Goal: Task Accomplishment & Management: Complete application form

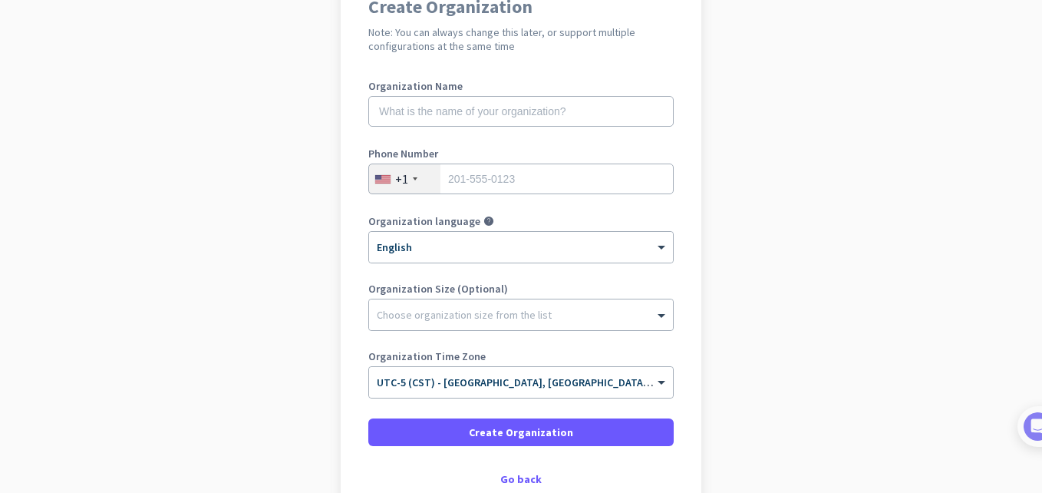
scroll to position [160, 0]
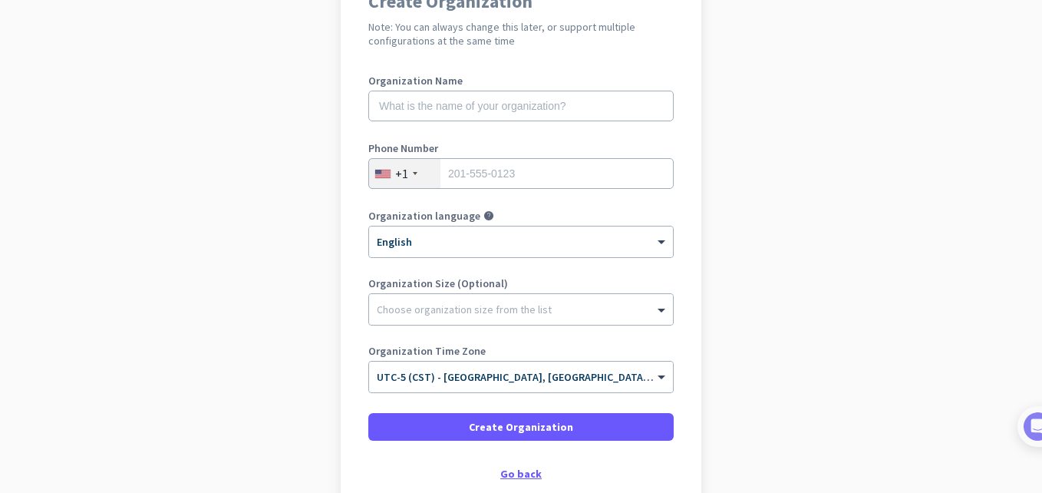
click at [513, 473] on div "Go back" at bounding box center [520, 473] width 305 height 11
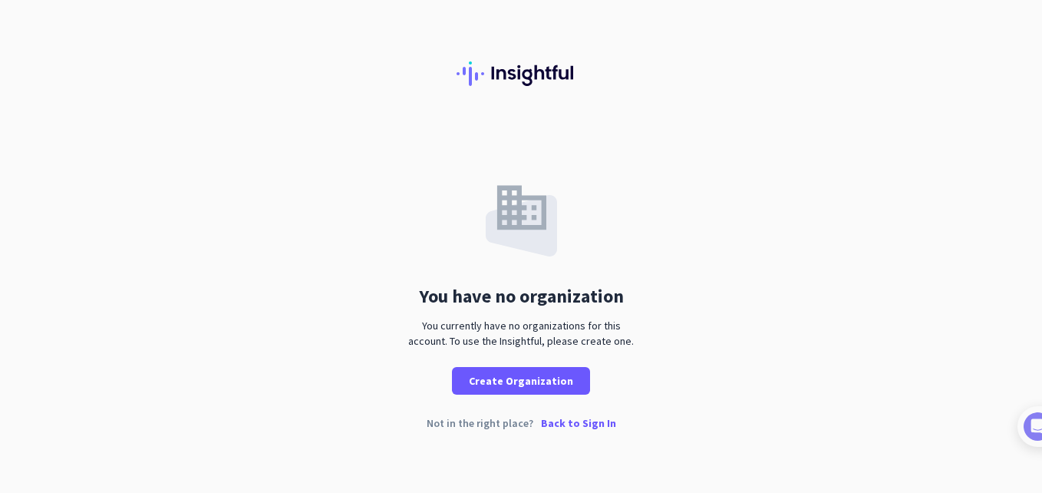
click at [566, 424] on p "Back to Sign In" at bounding box center [578, 422] width 75 height 11
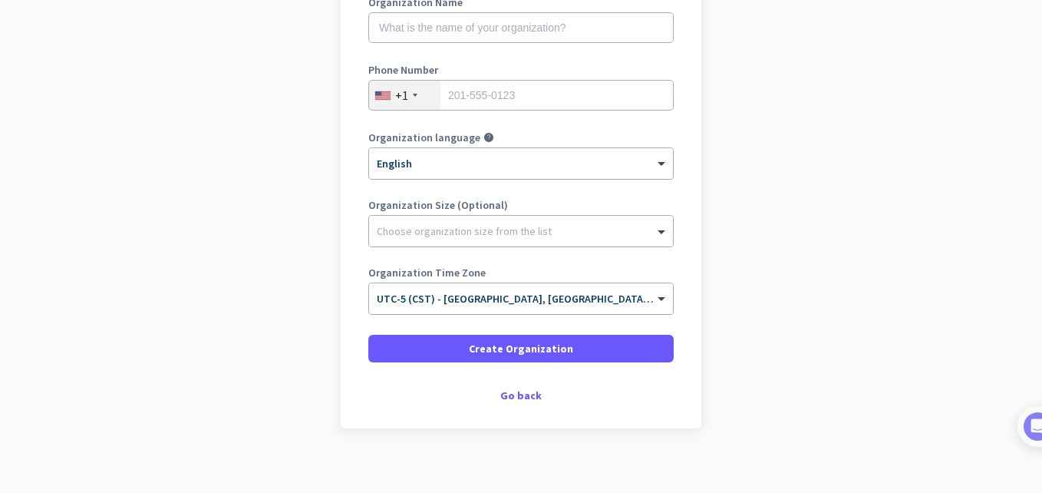
scroll to position [234, 0]
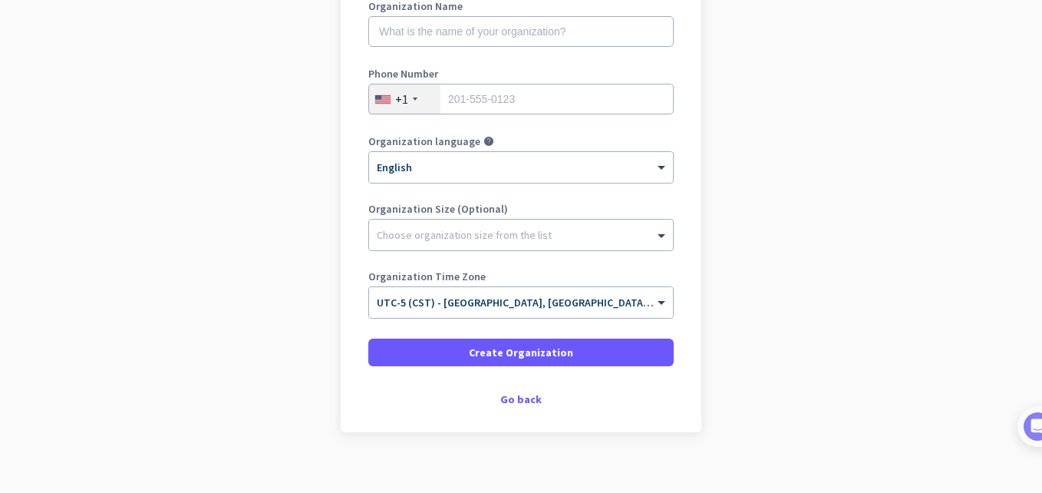
click at [523, 408] on div "Create Organization Note: You can always change this later, or support multiple…" at bounding box center [521, 161] width 361 height 542
click at [521, 402] on div "Go back" at bounding box center [520, 399] width 305 height 11
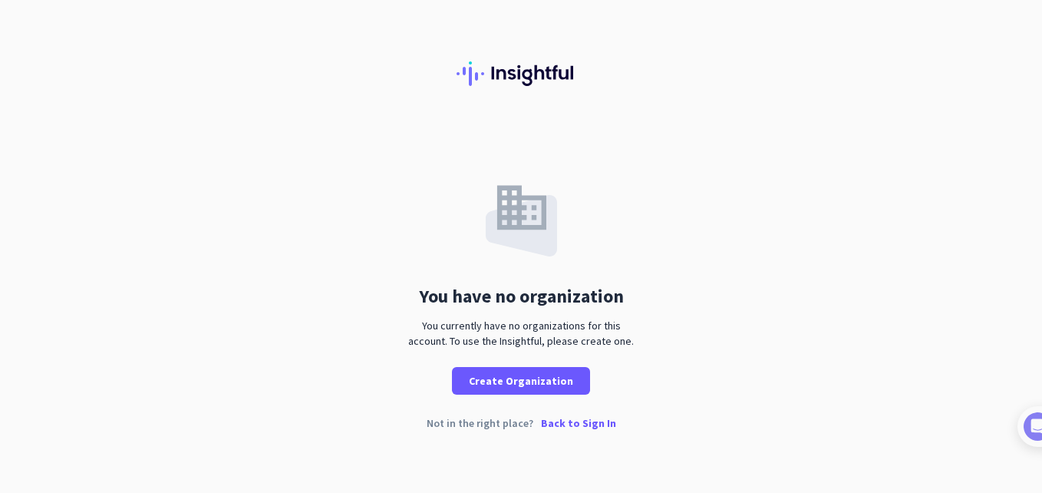
click at [553, 414] on div "You have no organization You currently have no organizations for this account. …" at bounding box center [521, 288] width 1042 height 328
click at [555, 419] on p "Back to Sign In" at bounding box center [578, 422] width 75 height 11
